Goal: Task Accomplishment & Management: Use online tool/utility

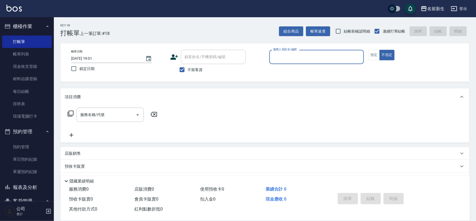
click at [175, 58] on icon at bounding box center [174, 56] width 8 height 5
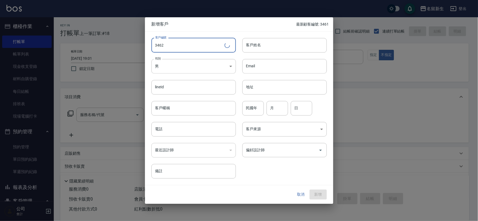
type input "3462"
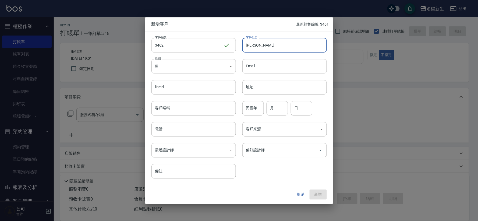
type input "[PERSON_NAME]"
type input "88"
type input "05"
type input "14"
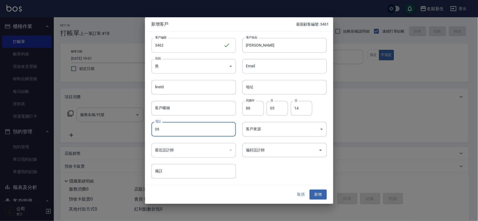
type input "0"
type input "0905096136"
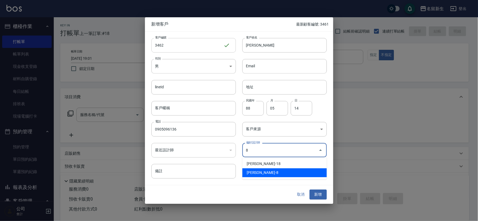
type input "陳欣如"
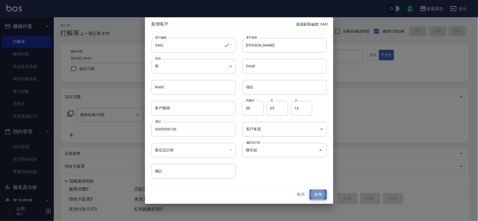
click at [310, 190] on button "新增" at bounding box center [318, 195] width 17 height 10
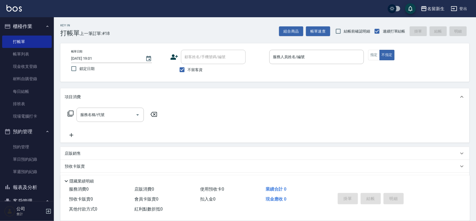
click at [194, 75] on label "不留客資" at bounding box center [189, 69] width 26 height 11
click at [188, 75] on input "不留客資" at bounding box center [181, 69] width 11 height 11
checkbox input "false"
click at [198, 58] on div "顧客姓名/手機號碼/編號 顧客姓名/手機號碼/編號" at bounding box center [213, 57] width 65 height 14
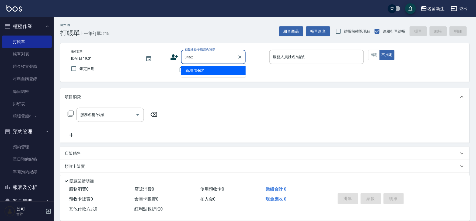
type input "3462"
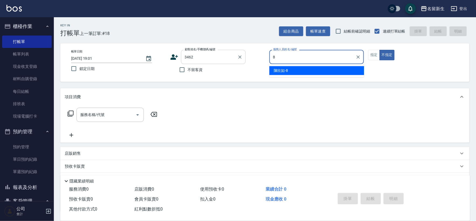
type input "8"
type button "false"
type input "21"
type input "[PERSON_NAME]/0905096136/3462"
type input "[PERSON_NAME]-8"
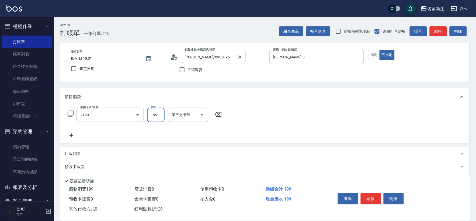
type input "不指定剪髮活動(2199)"
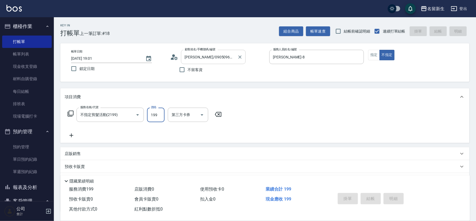
type input "[DATE] 20:09"
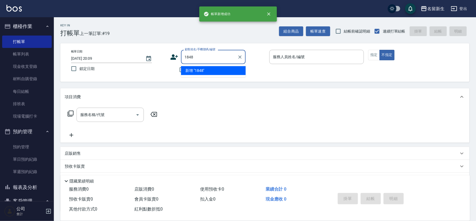
type input "1848"
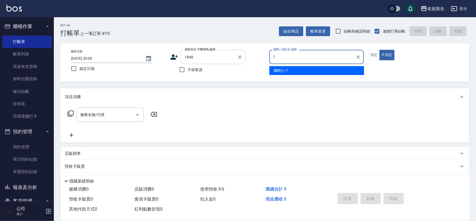
type input "[PERSON_NAME]-7"
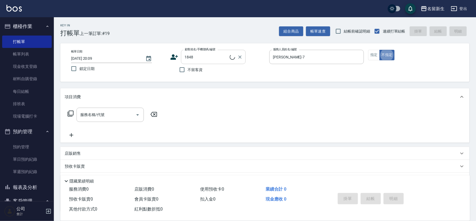
type input "[PERSON_NAME]/0952200830/1848"
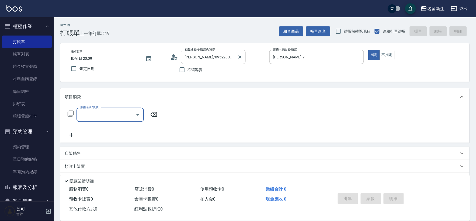
type input "3"
type input "漂染肩上2999以上(42999)"
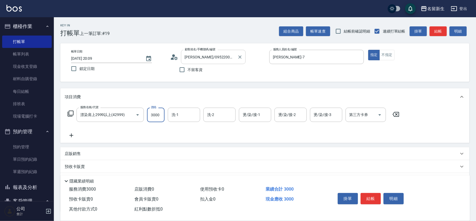
type input "3000"
type input "[PERSON_NAME]-18"
type input "[PERSON_NAME]-7"
type input "[PERSON_NAME]-18"
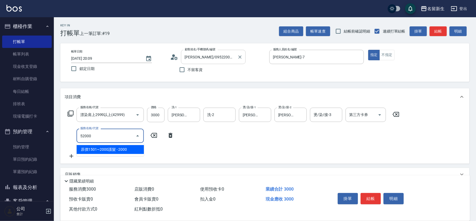
type input "原價1501~2000護髮(52000)"
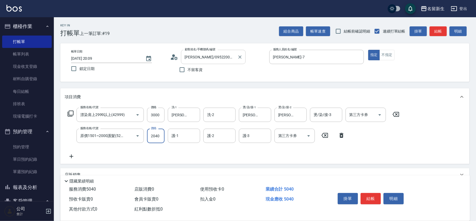
type input "2040"
type input "[PERSON_NAME]-18"
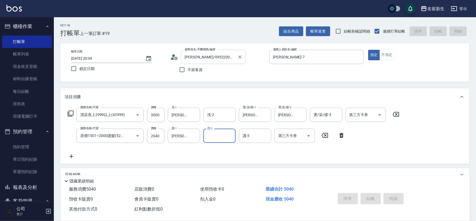
type input "[DATE] 20:10"
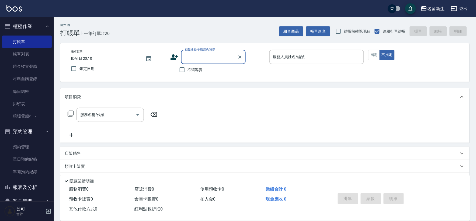
click at [34, 194] on button "客戶管理" at bounding box center [27, 201] width 50 height 14
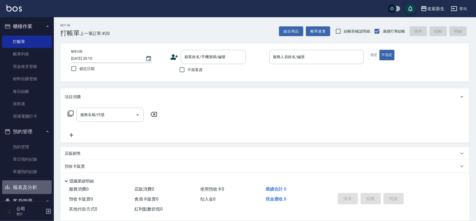
click at [41, 189] on button "報表及分析" at bounding box center [27, 187] width 50 height 14
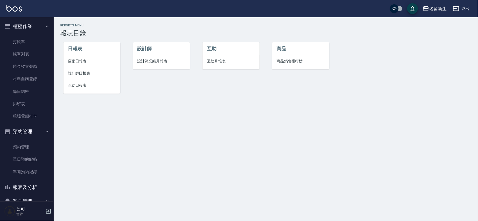
click at [90, 61] on span "店家日報表" at bounding box center [92, 61] width 48 height 6
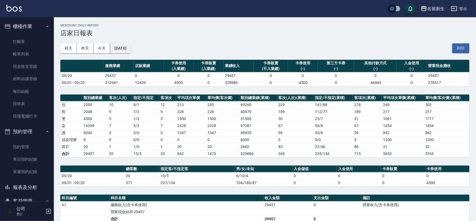
click at [127, 45] on button "[DATE]" at bounding box center [120, 48] width 20 height 10
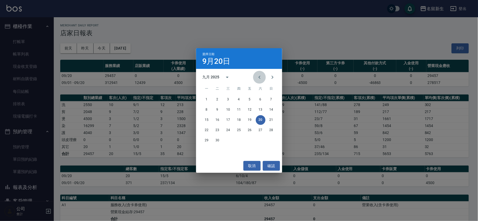
click at [265, 77] on button "Previous month" at bounding box center [259, 77] width 13 height 13
click at [216, 126] on button "19" at bounding box center [218, 130] width 10 height 10
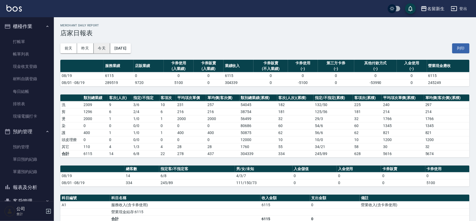
click at [103, 43] on button "今天" at bounding box center [102, 48] width 17 height 10
click at [12, 189] on button "報表及分析" at bounding box center [27, 187] width 50 height 14
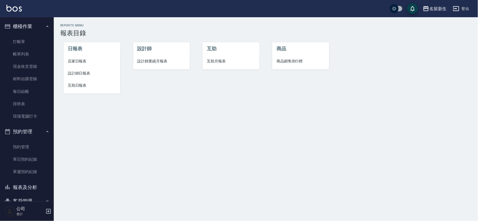
click at [155, 58] on li "設計師業績月報表" at bounding box center [161, 61] width 57 height 12
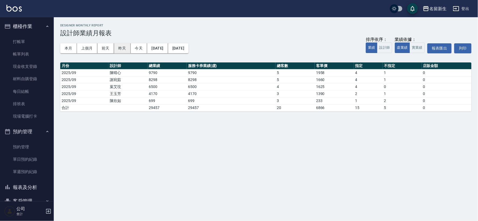
click at [115, 48] on button "昨天" at bounding box center [122, 48] width 17 height 10
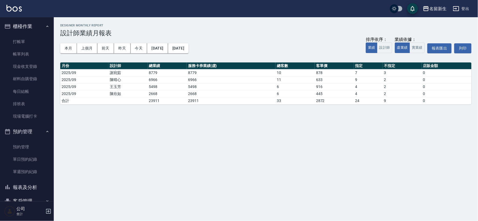
click at [139, 43] on div "本月 上個月 [DATE] [DATE] [DATE] [DATE] [DATE] 排序依序： 業績 設計師 業績依據： 虛業績 實業績 報表匯出 列印" at bounding box center [266, 48] width 412 height 23
click at [140, 43] on button "今天" at bounding box center [139, 48] width 17 height 10
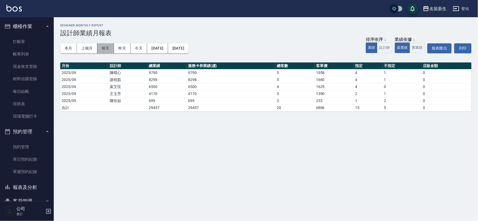
click at [104, 51] on button "前天" at bounding box center [105, 48] width 17 height 10
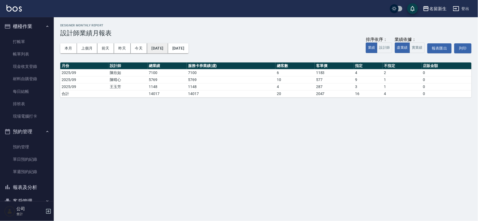
click at [161, 48] on button "[DATE]" at bounding box center [157, 48] width 21 height 10
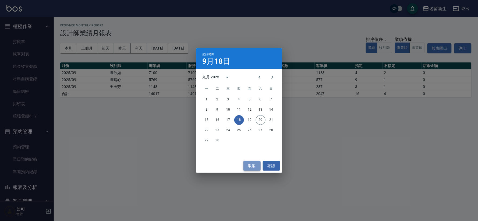
click at [254, 167] on button "取消" at bounding box center [252, 166] width 17 height 10
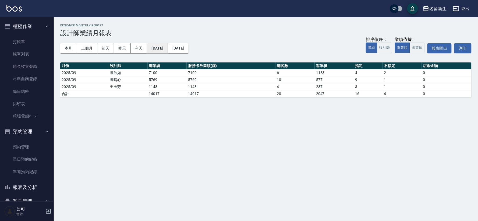
click at [168, 47] on button "[DATE]" at bounding box center [157, 48] width 21 height 10
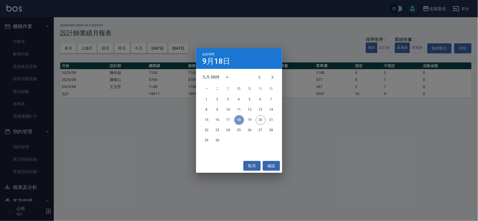
click at [238, 121] on button "18" at bounding box center [240, 120] width 10 height 10
click at [230, 118] on button "17" at bounding box center [229, 120] width 10 height 10
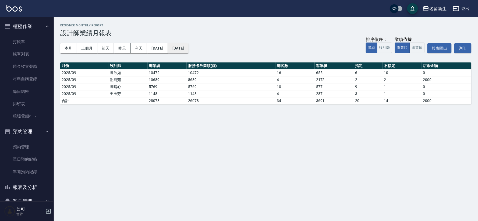
click at [189, 48] on button "[DATE]" at bounding box center [178, 48] width 20 height 10
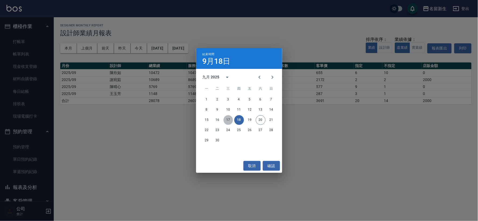
click at [231, 121] on button "17" at bounding box center [229, 120] width 10 height 10
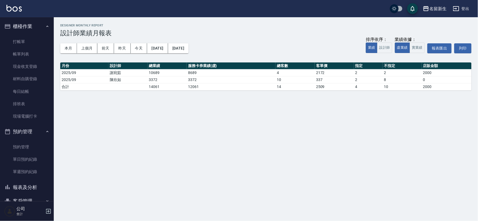
click at [24, 135] on button "預約管理" at bounding box center [27, 132] width 50 height 14
click at [28, 147] on button "報表及分析" at bounding box center [27, 146] width 50 height 14
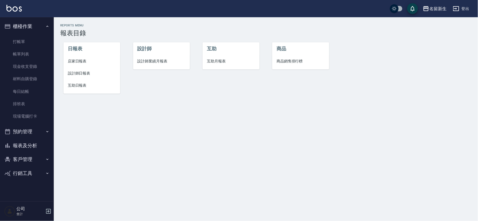
click at [87, 75] on span "設計師日報表" at bounding box center [92, 74] width 48 height 6
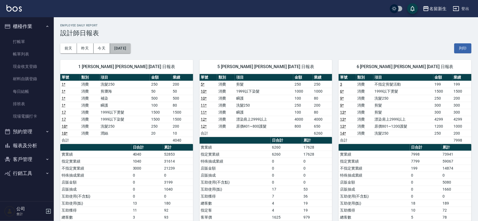
click at [123, 48] on button "[DATE]" at bounding box center [120, 48] width 20 height 10
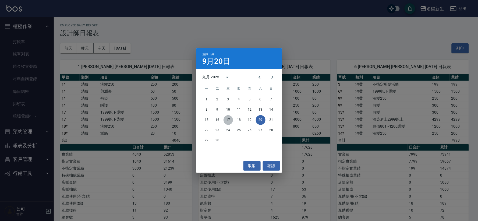
click at [231, 119] on button "17" at bounding box center [229, 120] width 10 height 10
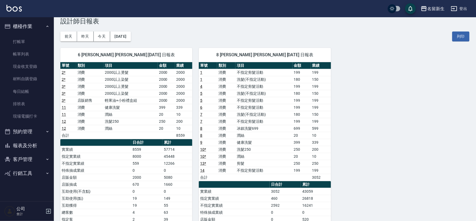
scroll to position [30, 0]
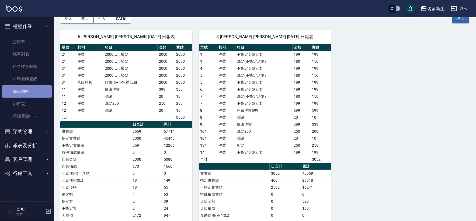
click at [37, 91] on link "每日結帳" at bounding box center [27, 91] width 50 height 12
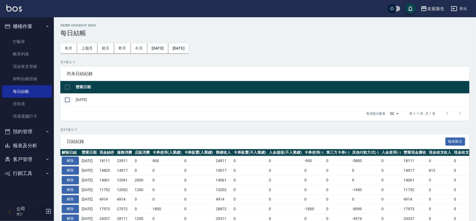
click at [70, 101] on input "checkbox" at bounding box center [67, 99] width 11 height 11
checkbox input "true"
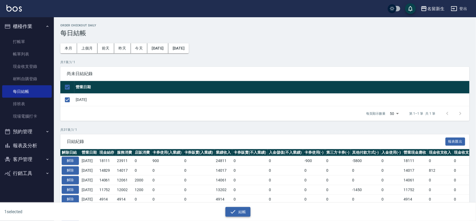
drag, startPoint x: 223, startPoint y: 207, endPoint x: 230, endPoint y: 211, distance: 8.8
click at [222, 207] on div "結帳" at bounding box center [238, 212] width 232 height 10
click at [232, 212] on icon "button" at bounding box center [233, 212] width 6 height 6
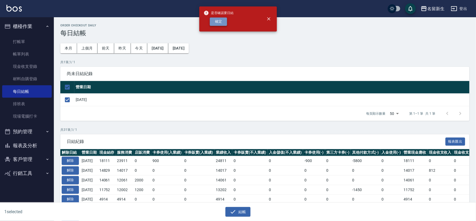
click at [221, 25] on button "確定" at bounding box center [218, 22] width 17 height 8
checkbox input "false"
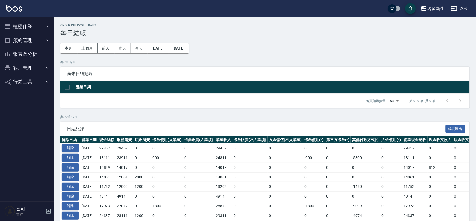
click at [33, 60] on button "報表及分析" at bounding box center [27, 54] width 50 height 14
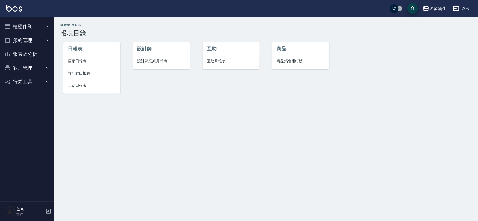
click at [80, 72] on span "設計師日報表" at bounding box center [92, 74] width 48 height 6
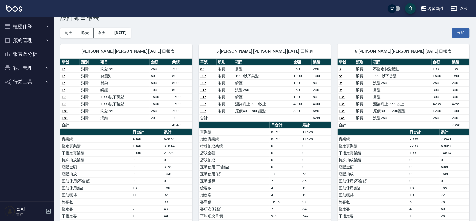
scroll to position [30, 0]
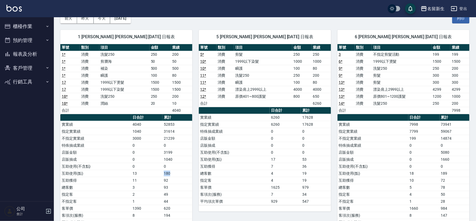
drag, startPoint x: 160, startPoint y: 174, endPoint x: 179, endPoint y: 174, distance: 18.9
click at [179, 174] on tr "互助使用(點) 13 180" at bounding box center [126, 173] width 132 height 7
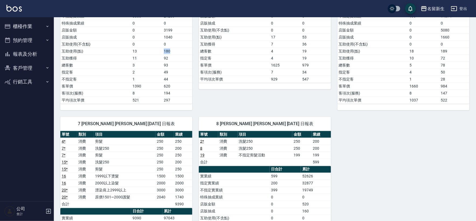
scroll to position [209, 0]
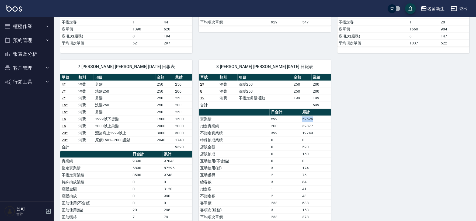
drag, startPoint x: 303, startPoint y: 119, endPoint x: 322, endPoint y: 119, distance: 18.6
click at [322, 119] on td "52626" at bounding box center [316, 119] width 30 height 7
click at [319, 122] on td "52626" at bounding box center [316, 119] width 30 height 7
click at [281, 126] on td "200" at bounding box center [285, 126] width 31 height 7
drag, startPoint x: 301, startPoint y: 121, endPoint x: 358, endPoint y: 129, distance: 58.1
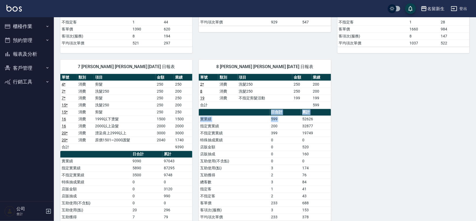
click at [358, 127] on div "1 王玉芳 王玉芳 09/20/2025 日報表 單號 類別 項目 金額 業績 1 * 消費 洗髮250 250 200 1 * 消費 剪瀏海 50 50 1…" at bounding box center [261, 56] width 415 height 425
click at [337, 142] on div "1 王玉芳 王玉芳 09/20/2025 日報表 單號 類別 項目 金額 業績 1 * 消費 洗髮250 250 200 1 * 消費 剪瀏海 50 50 1…" at bounding box center [261, 56] width 415 height 425
click at [303, 121] on td "52626" at bounding box center [316, 119] width 30 height 7
click at [303, 127] on td "32877" at bounding box center [316, 126] width 30 height 7
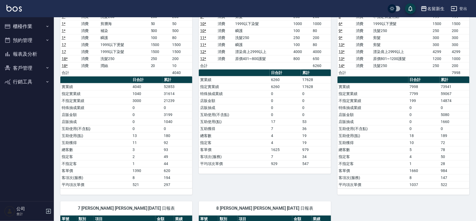
scroll to position [0, 0]
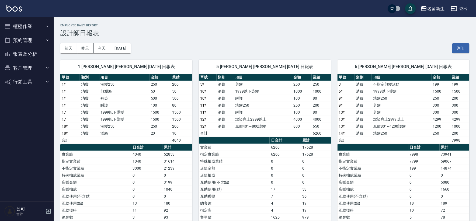
click at [27, 57] on button "報表及分析" at bounding box center [27, 54] width 50 height 14
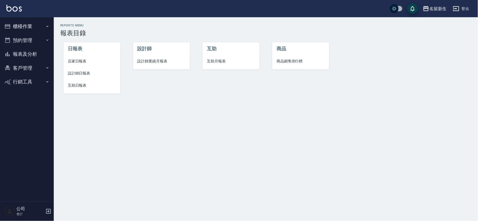
click at [67, 84] on li "互助日報表" at bounding box center [92, 85] width 57 height 12
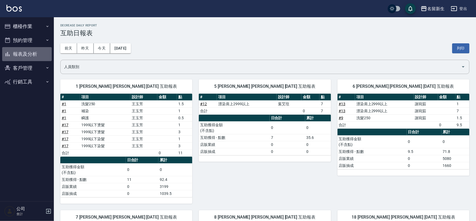
click at [29, 53] on button "報表及分析" at bounding box center [27, 54] width 50 height 14
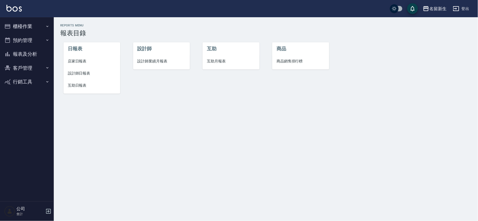
click at [224, 61] on span "互助月報表" at bounding box center [231, 61] width 48 height 6
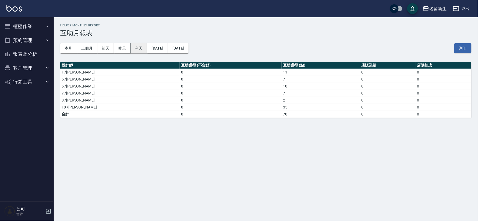
click at [143, 48] on button "今天" at bounding box center [139, 48] width 17 height 10
click at [46, 53] on button "報表及分析" at bounding box center [27, 54] width 50 height 14
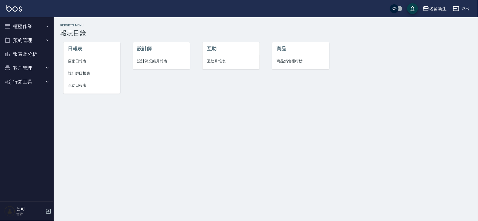
click at [83, 84] on span "互助日報表" at bounding box center [92, 86] width 48 height 6
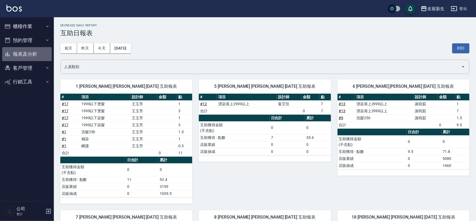
click at [30, 51] on button "報表及分析" at bounding box center [27, 54] width 50 height 14
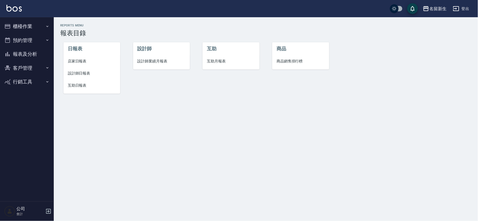
click at [217, 59] on span "互助月報表" at bounding box center [231, 61] width 48 height 6
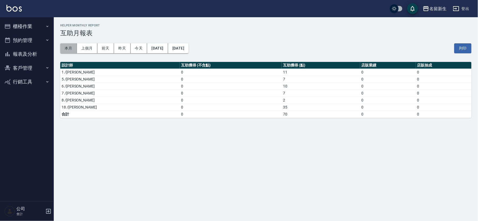
click at [65, 47] on button "本月" at bounding box center [68, 48] width 17 height 10
click at [39, 26] on button "櫃檯作業" at bounding box center [27, 26] width 50 height 14
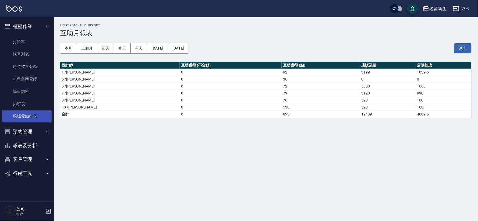
click at [29, 115] on link "現場電腦打卡" at bounding box center [27, 116] width 50 height 12
